Goal: Navigation & Orientation: Find specific page/section

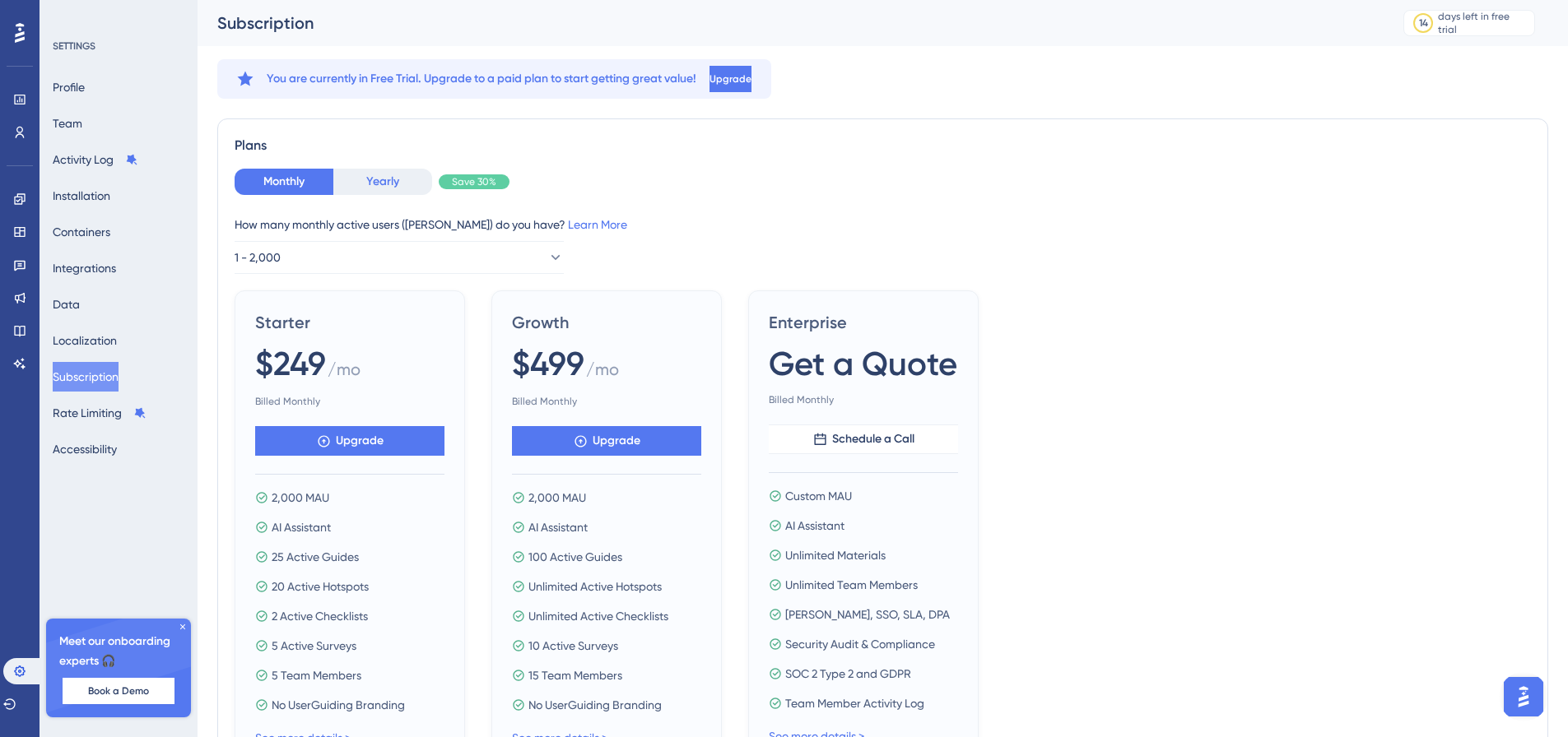
click at [362, 192] on button "Yearly" at bounding box center [382, 182] width 98 height 27
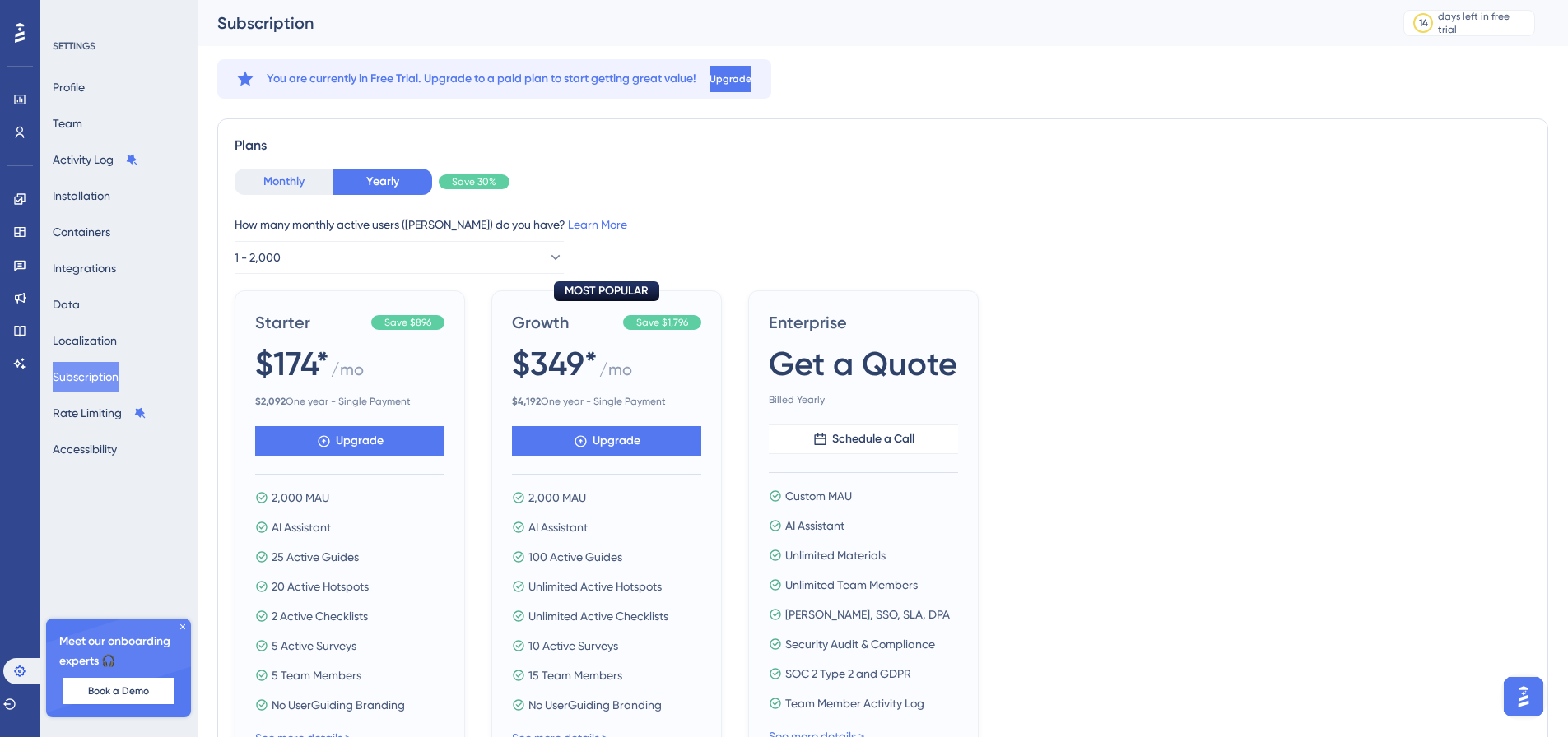
click at [304, 183] on button "Monthly" at bounding box center [283, 182] width 98 height 27
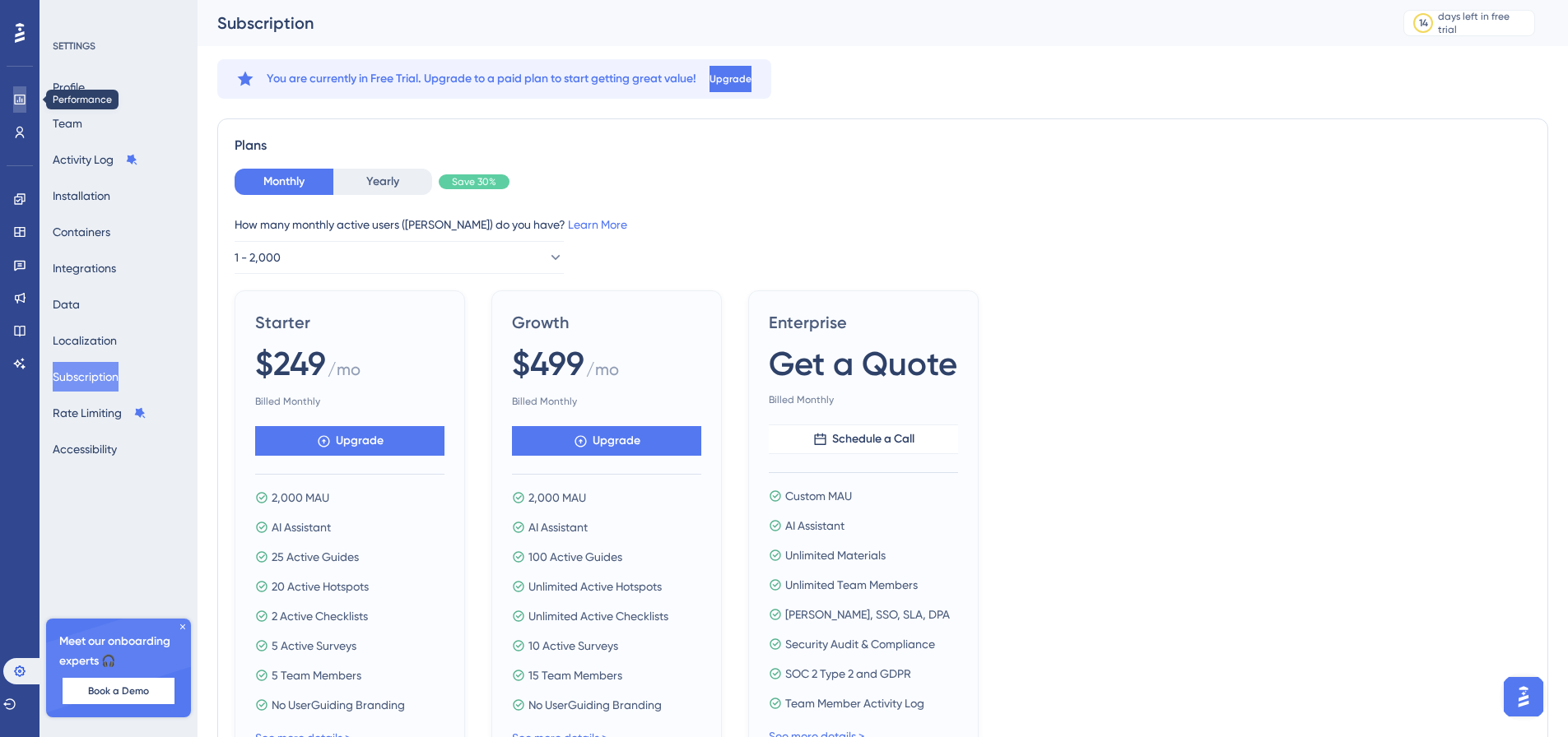
click at [22, 87] on link at bounding box center [20, 99] width 13 height 27
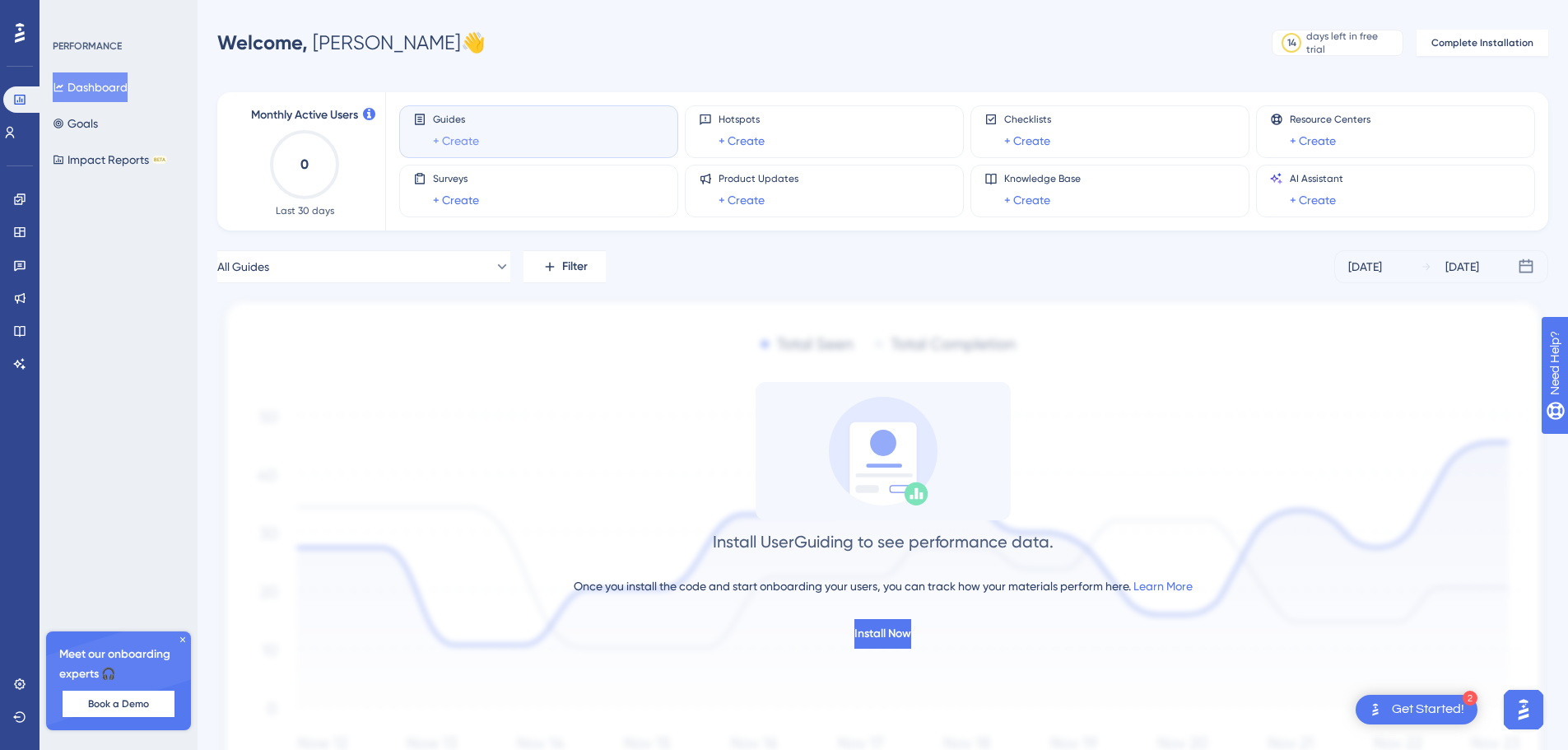
click at [477, 134] on link "+ Create" at bounding box center [456, 141] width 46 height 20
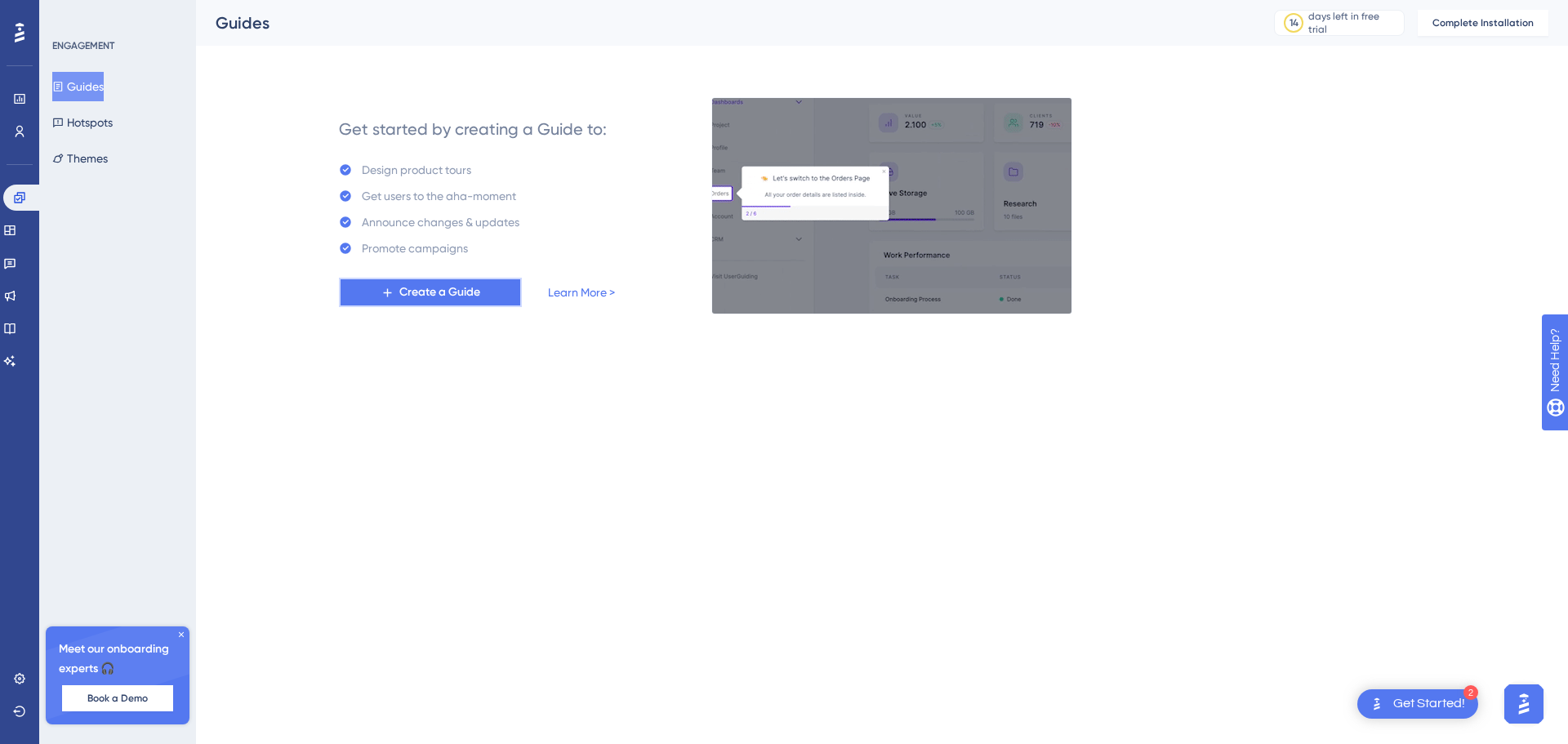
click at [494, 279] on button "Create a Guide" at bounding box center [431, 291] width 183 height 29
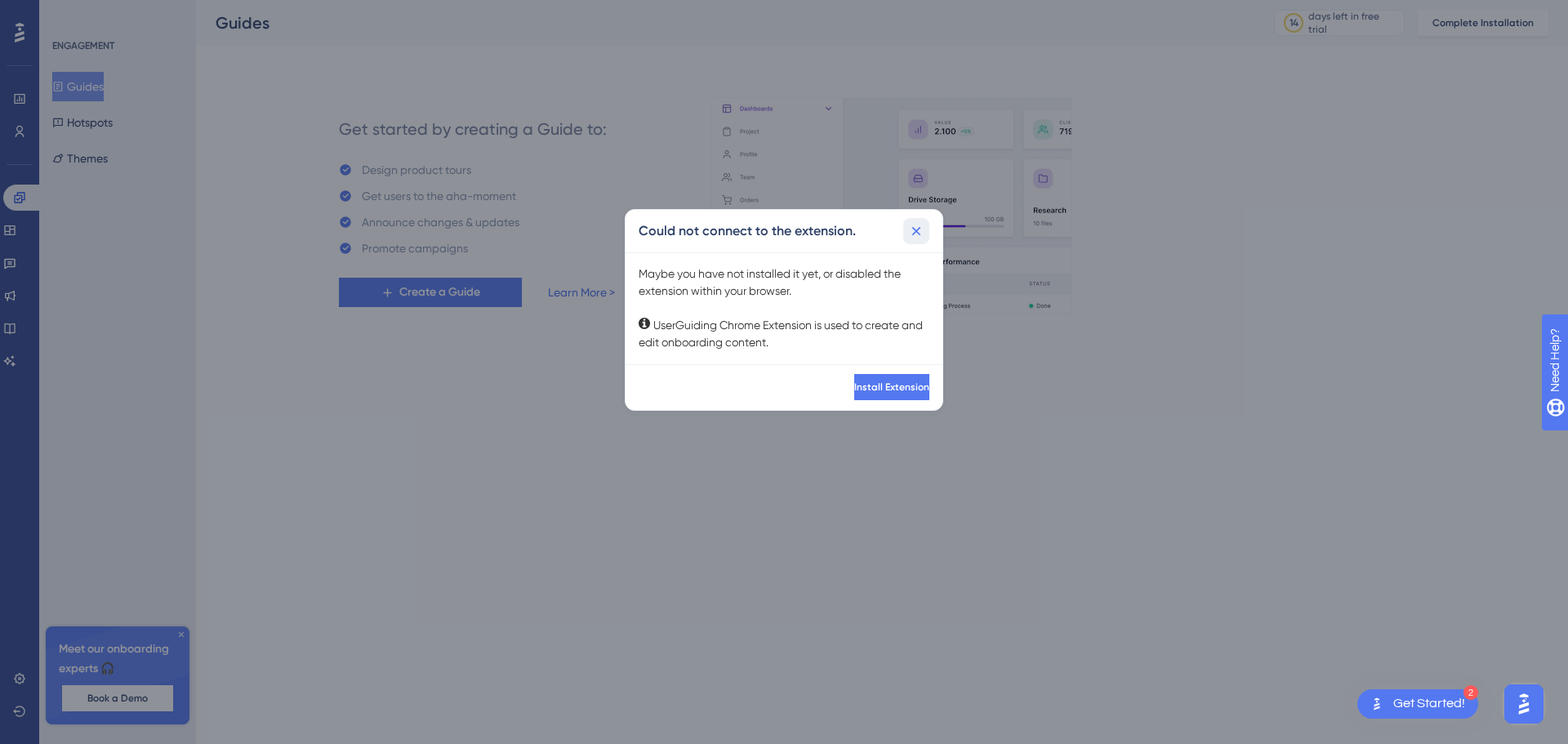
click at [917, 230] on icon at bounding box center [917, 231] width 9 height 9
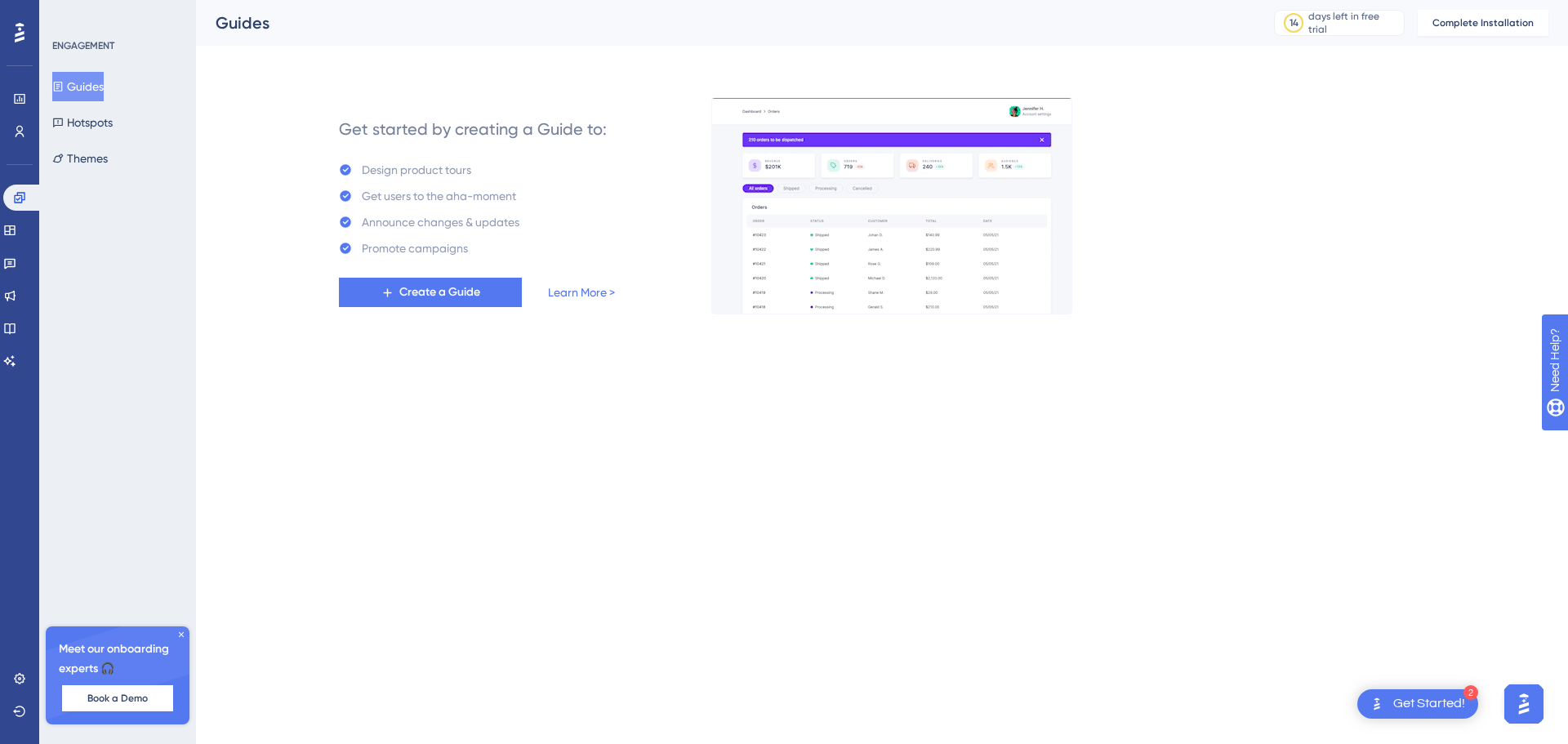
click at [20, 34] on icon at bounding box center [19, 33] width 10 height 19
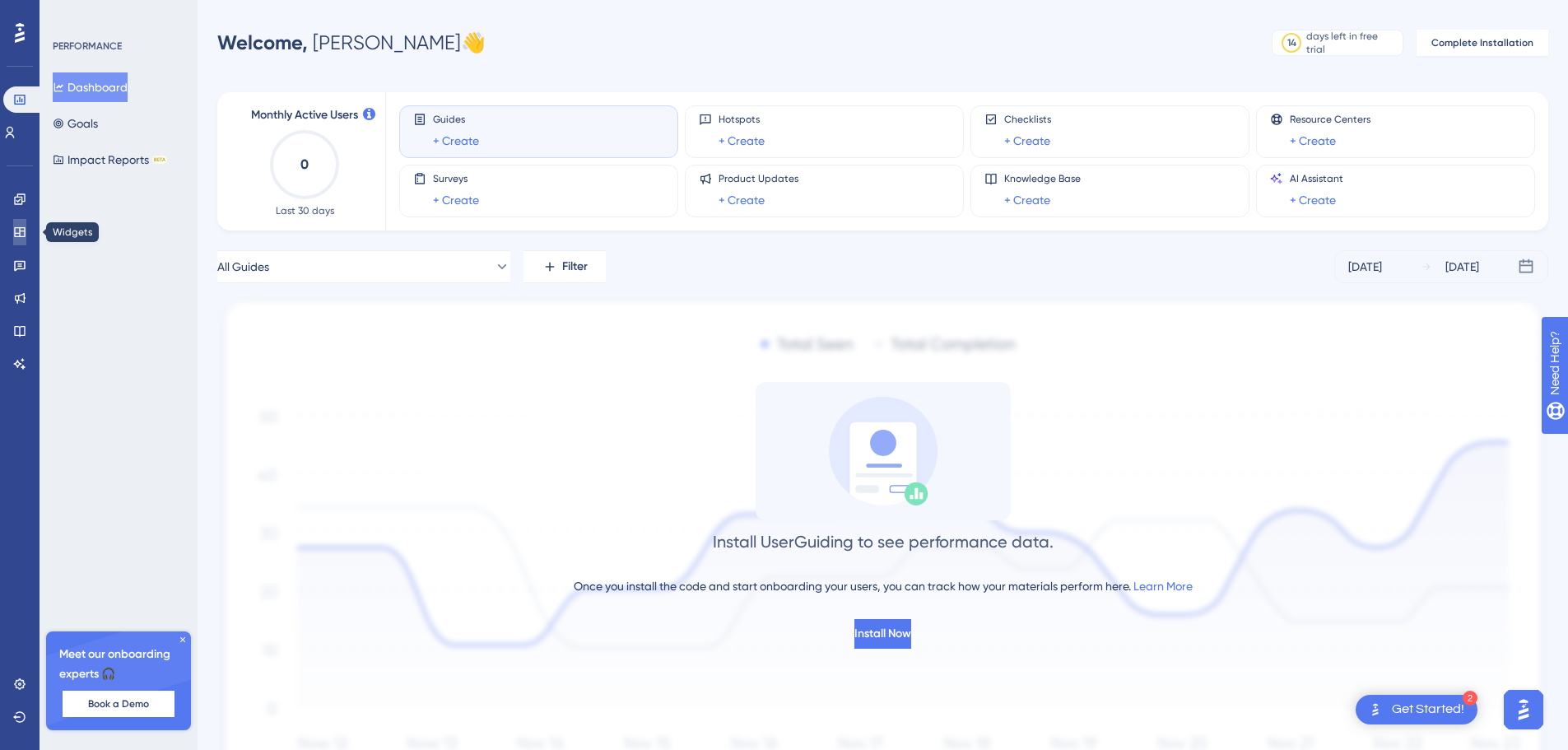
click at [27, 236] on link at bounding box center [20, 233] width 13 height 27
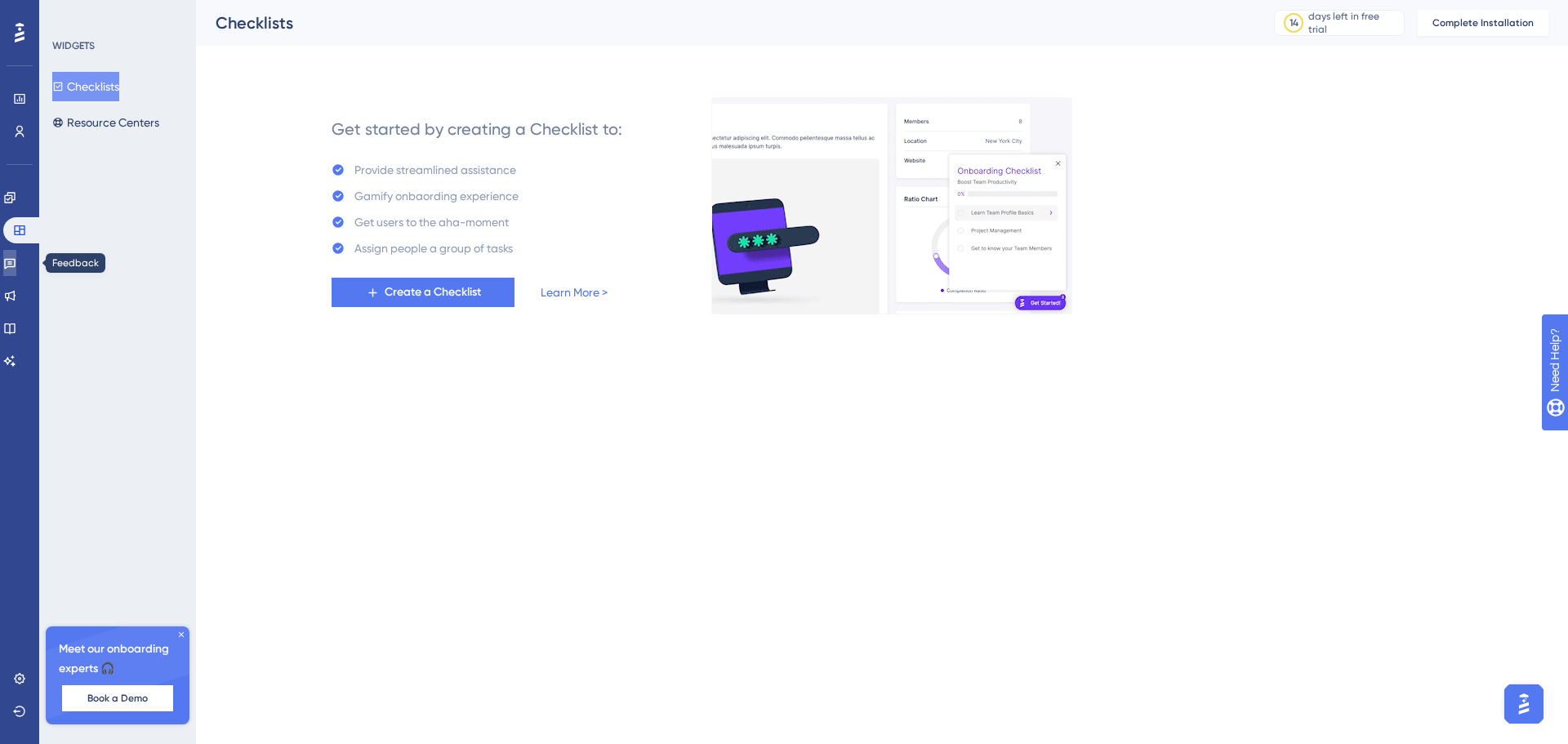
click at [17, 257] on icon at bounding box center [10, 262] width 13 height 13
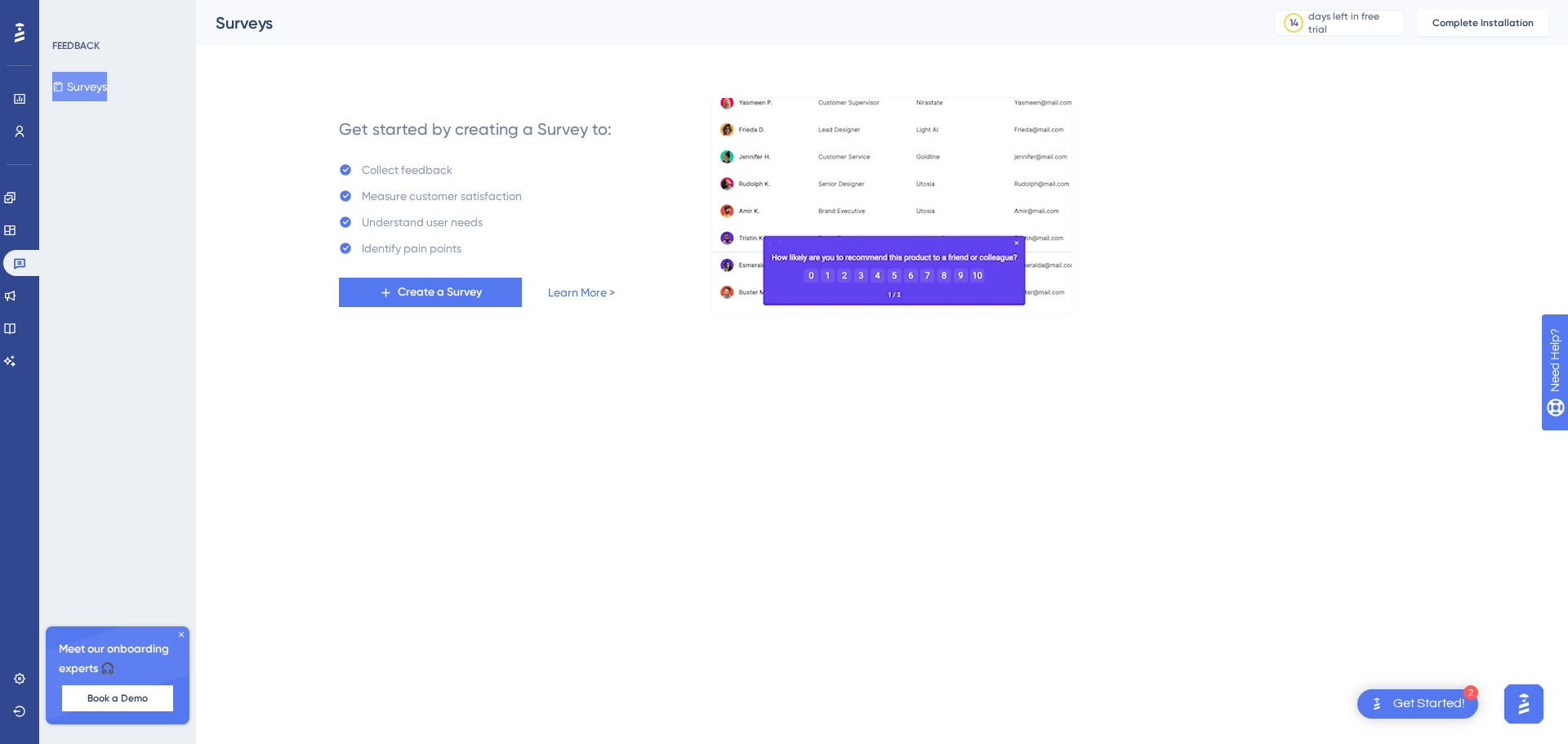
click at [33, 184] on div "Engagement Widgets Feedback Product Updates Knowledge Base AI Assistant" at bounding box center [19, 259] width 33 height 230
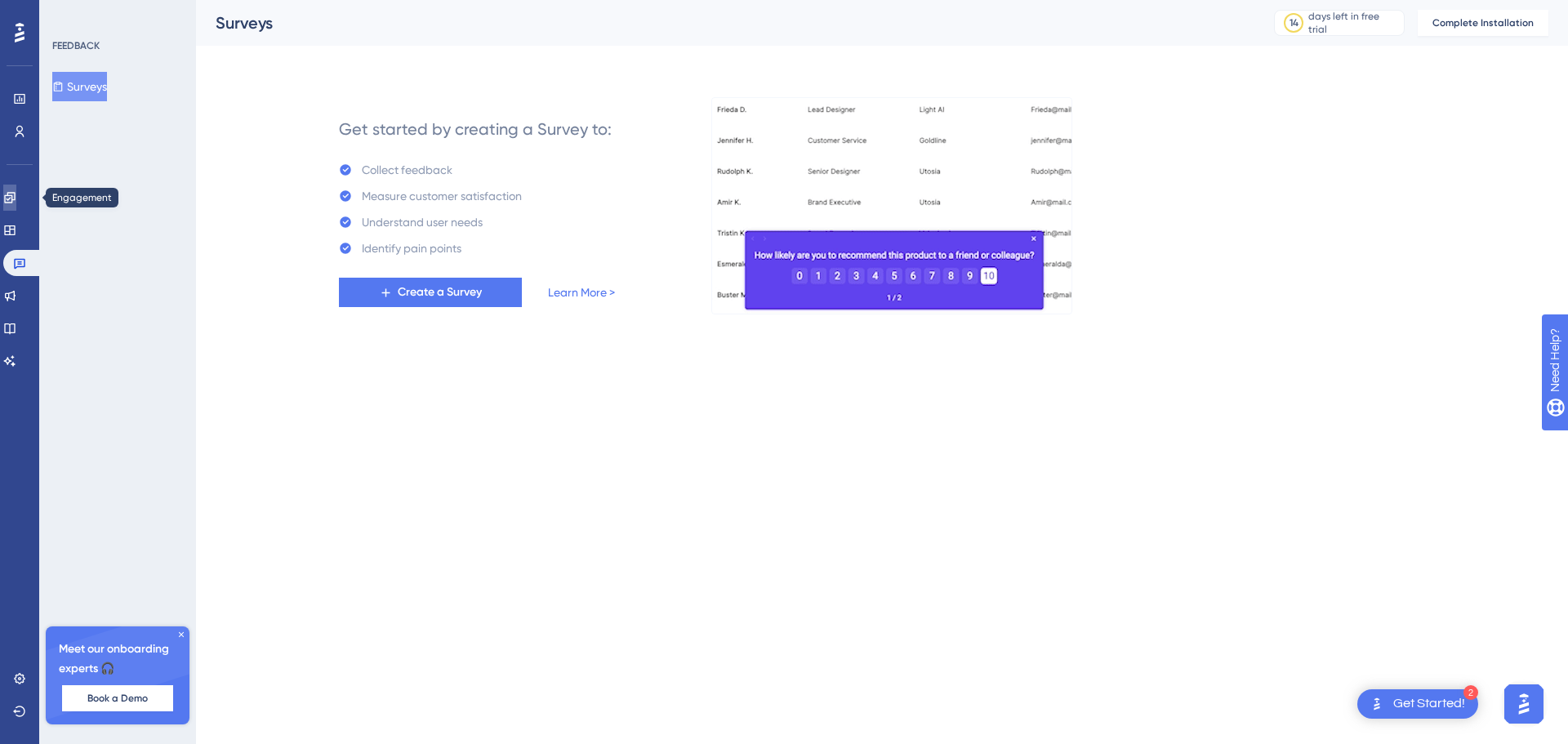
click at [17, 189] on link at bounding box center [10, 198] width 13 height 26
